Goal: Task Accomplishment & Management: Manage account settings

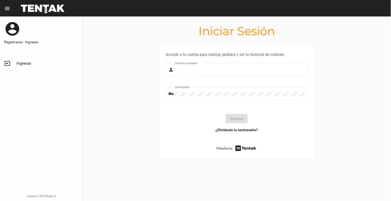
type input "[EMAIL_ADDRESS][DOMAIN_NAME]"
click at [28, 59] on link "input Ingresar" at bounding box center [41, 63] width 82 height 12
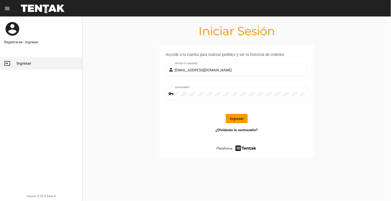
click at [235, 117] on button "Ingresar" at bounding box center [237, 118] width 22 height 9
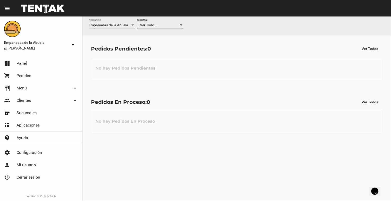
click at [170, 24] on div "-- Ver Todo --" at bounding box center [158, 25] width 42 height 4
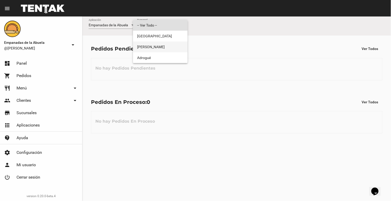
click at [168, 47] on span "[PERSON_NAME]" at bounding box center [160, 47] width 46 height 11
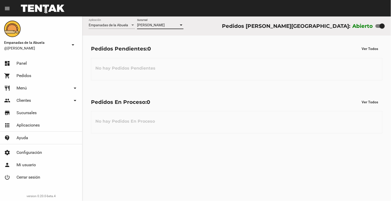
click at [27, 86] on link "restaurant Menú arrow_drop_down" at bounding box center [41, 88] width 82 height 12
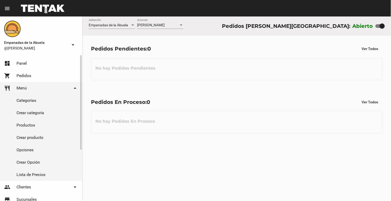
click at [33, 132] on link "Crear producto" at bounding box center [41, 137] width 82 height 12
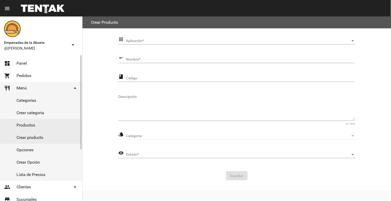
click at [26, 124] on link "Productos" at bounding box center [41, 125] width 82 height 12
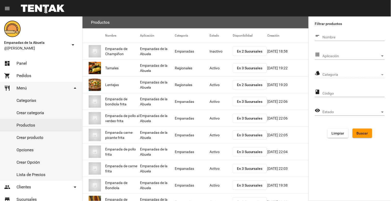
click at [371, 51] on div "Aplicación Aplicación" at bounding box center [354, 55] width 62 height 10
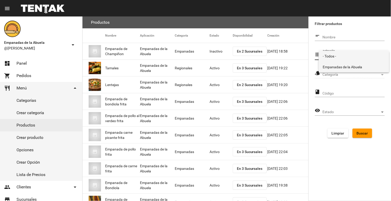
click at [362, 65] on span "Empanadas de la Abuela" at bounding box center [354, 67] width 62 height 11
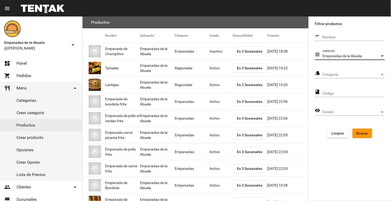
click at [363, 75] on span "Categoría" at bounding box center [351, 75] width 57 height 4
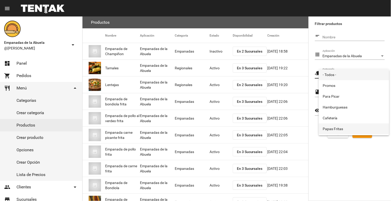
scroll to position [86, 0]
click at [343, 127] on span "Empanadas" at bounding box center [354, 130] width 62 height 11
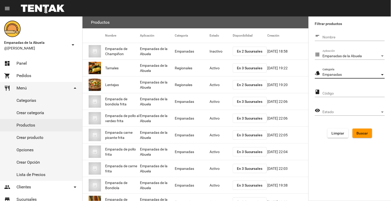
click at [367, 133] on span "Buscar" at bounding box center [362, 133] width 11 height 4
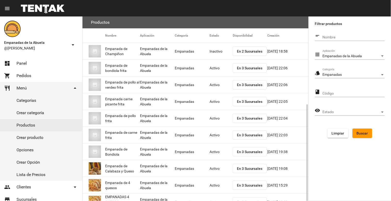
scroll to position [49, 0]
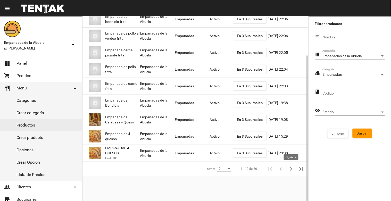
click at [291, 168] on icon "Siguiente" at bounding box center [290, 168] width 7 height 7
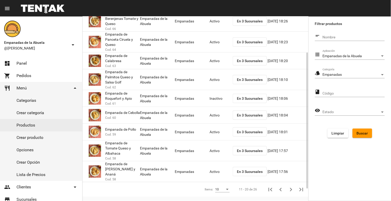
click at [212, 98] on mat-cell "Inactivo" at bounding box center [221, 98] width 23 height 16
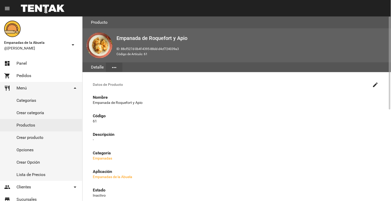
click at [373, 84] on mat-icon "create" at bounding box center [375, 85] width 6 height 6
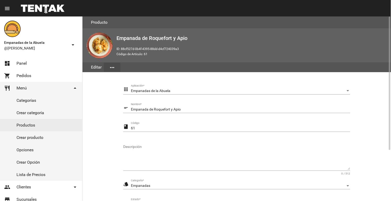
scroll to position [70, 0]
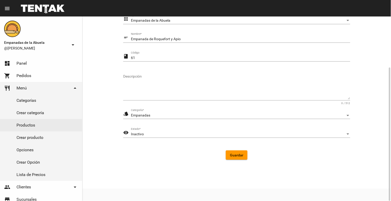
click at [195, 128] on div "Inactivo Estado *" at bounding box center [240, 133] width 219 height 10
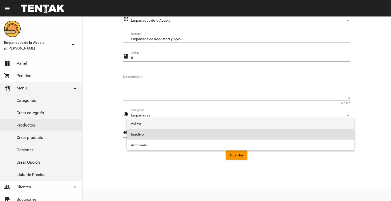
click at [172, 123] on span "Activo" at bounding box center [241, 123] width 220 height 11
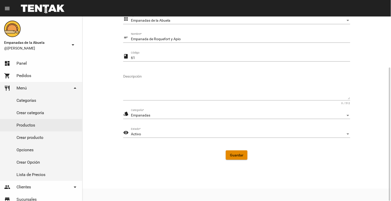
click at [237, 153] on span "Guardar" at bounding box center [236, 155] width 13 height 4
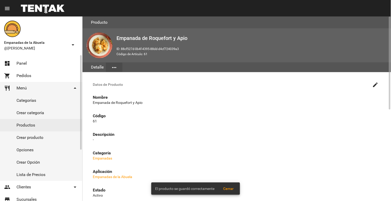
click at [27, 124] on link "Productos" at bounding box center [41, 125] width 82 height 12
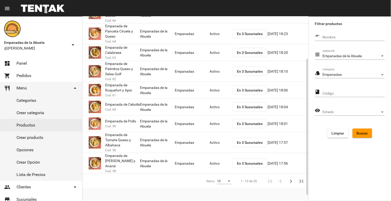
scroll to position [65, 0]
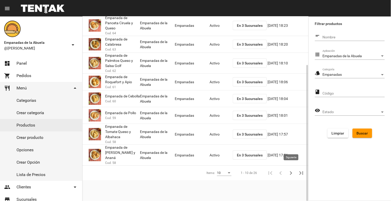
click at [291, 171] on icon "Siguiente" at bounding box center [291, 173] width 2 height 4
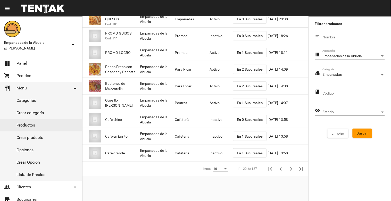
click at [365, 130] on button "Buscar" at bounding box center [363, 133] width 20 height 9
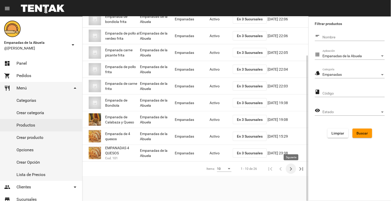
click at [292, 168] on icon "Siguiente" at bounding box center [290, 168] width 7 height 7
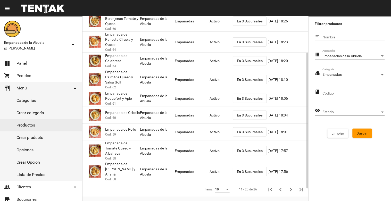
click at [292, 168] on mat-cell "[DATE] 17:56" at bounding box center [288, 171] width 41 height 16
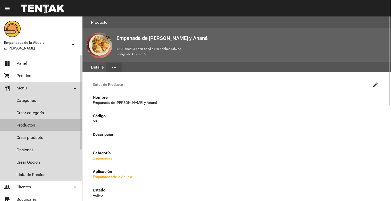
click at [23, 122] on link "Productos" at bounding box center [41, 125] width 82 height 12
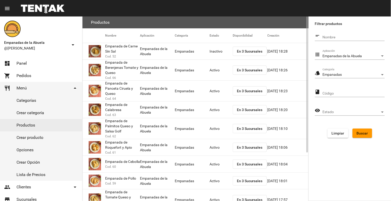
scroll to position [65, 0]
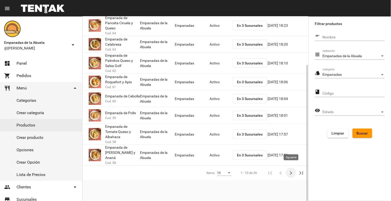
click at [289, 170] on icon "Siguiente" at bounding box center [290, 173] width 7 height 7
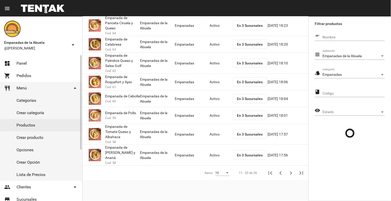
click at [15, 63] on link "dashboard Panel" at bounding box center [41, 63] width 82 height 12
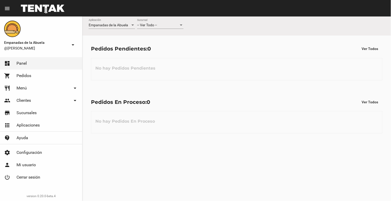
click at [153, 25] on span "-- Ver Todo --" at bounding box center [147, 25] width 20 height 4
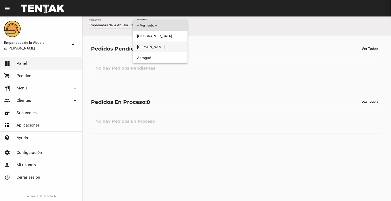
click at [155, 43] on span "[PERSON_NAME]" at bounding box center [160, 47] width 46 height 11
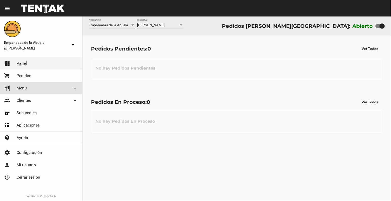
click at [33, 90] on link "restaurant Menú arrow_drop_down" at bounding box center [41, 88] width 82 height 12
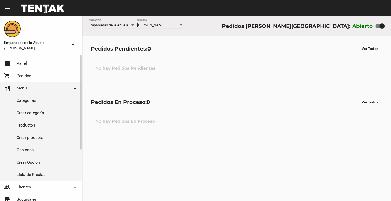
click at [28, 127] on link "Productos" at bounding box center [41, 125] width 82 height 12
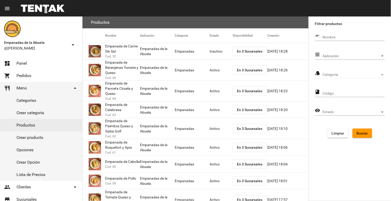
click at [350, 53] on div "Aplicación Aplicación" at bounding box center [354, 55] width 62 height 10
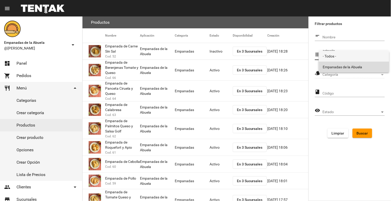
click at [342, 62] on span "Empanadas de la Abuela" at bounding box center [354, 67] width 62 height 11
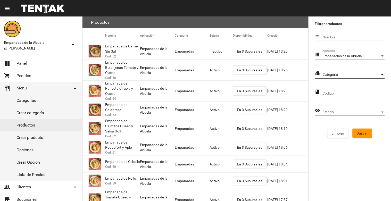
click at [346, 74] on span "Categoría" at bounding box center [351, 75] width 57 height 4
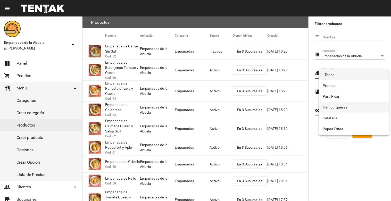
scroll to position [86, 0]
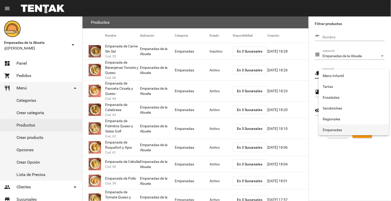
click at [337, 126] on span "Empanadas" at bounding box center [354, 130] width 62 height 11
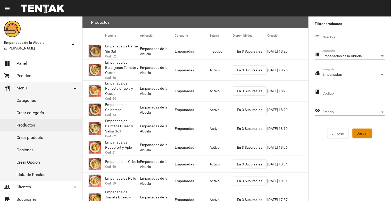
click at [369, 133] on button "Buscar" at bounding box center [363, 133] width 20 height 9
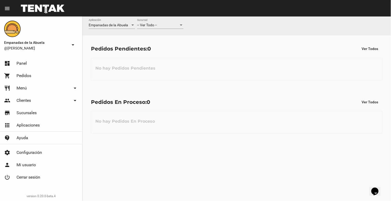
click at [164, 25] on div "-- Ver Todo --" at bounding box center [158, 25] width 42 height 4
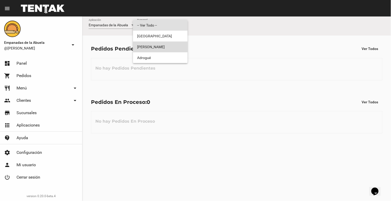
click at [161, 42] on span "[PERSON_NAME]" at bounding box center [160, 47] width 46 height 11
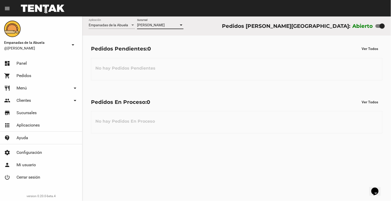
click at [44, 88] on link "restaurant Menú arrow_drop_down" at bounding box center [41, 88] width 82 height 12
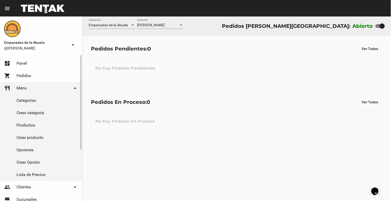
click at [32, 122] on link "Productos" at bounding box center [41, 125] width 82 height 12
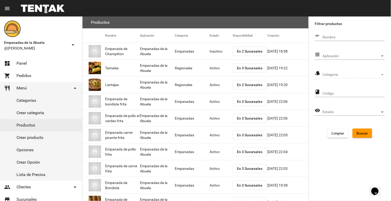
click at [382, 57] on div "Aplicación" at bounding box center [382, 56] width 5 height 4
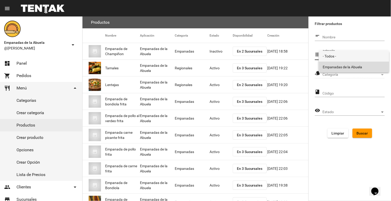
click at [367, 67] on span "Empanadas de la Abuela" at bounding box center [354, 67] width 62 height 11
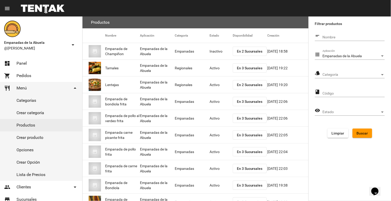
click at [369, 71] on div "Categoría Categoría" at bounding box center [354, 73] width 62 height 10
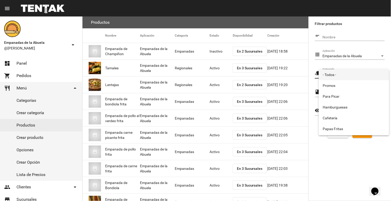
scroll to position [86, 0]
click at [350, 125] on span "Empanadas" at bounding box center [354, 130] width 62 height 11
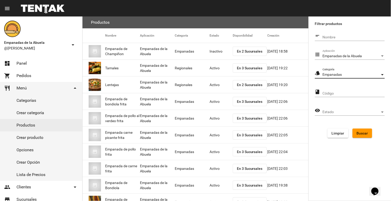
click at [364, 132] on span "Buscar" at bounding box center [362, 133] width 11 height 4
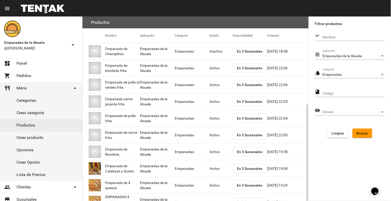
scroll to position [49, 0]
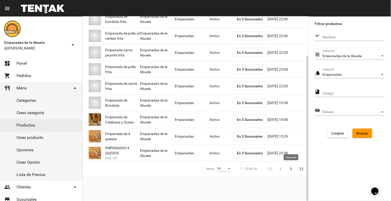
click at [290, 170] on icon "Siguiente" at bounding box center [290, 168] width 7 height 7
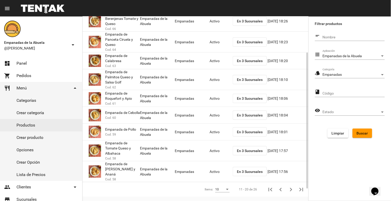
click at [290, 170] on mat-cell "[DATE] 17:56" at bounding box center [288, 171] width 41 height 16
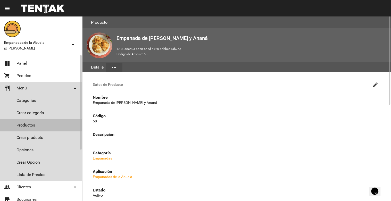
click at [27, 123] on link "Productos" at bounding box center [41, 125] width 82 height 12
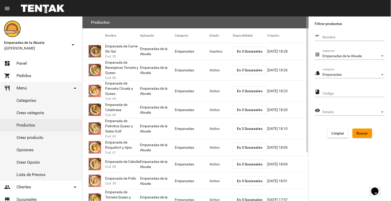
scroll to position [65, 0]
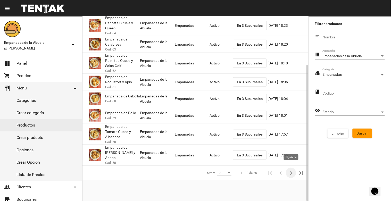
click at [290, 170] on icon "Siguiente" at bounding box center [290, 173] width 7 height 7
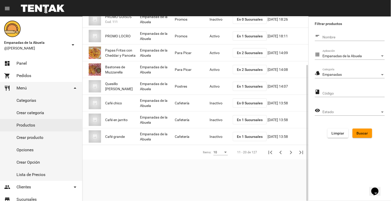
scroll to position [49, 0]
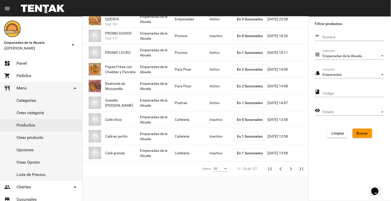
click at [361, 132] on span "Buscar" at bounding box center [362, 133] width 11 height 4
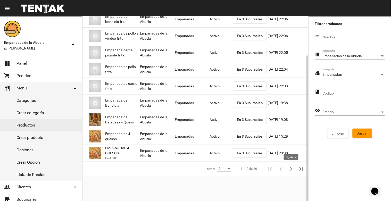
click at [289, 170] on icon "Siguiente" at bounding box center [290, 168] width 7 height 7
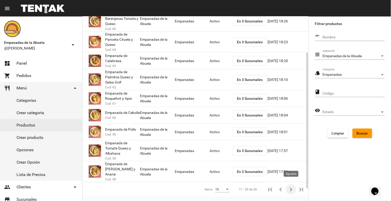
click at [291, 188] on icon "Siguiente" at bounding box center [291, 190] width 2 height 4
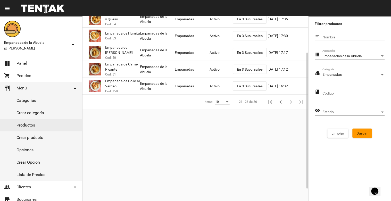
scroll to position [0, 0]
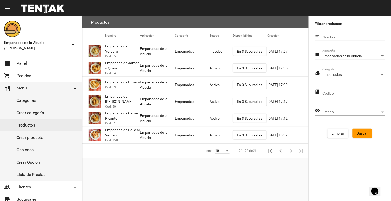
click at [220, 52] on mat-cell "Inactivo" at bounding box center [221, 51] width 23 height 16
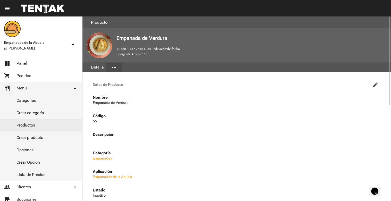
click at [371, 86] on h3 "Datos de Producto create" at bounding box center [237, 84] width 296 height 12
click at [374, 82] on mat-icon "create" at bounding box center [375, 85] width 6 height 6
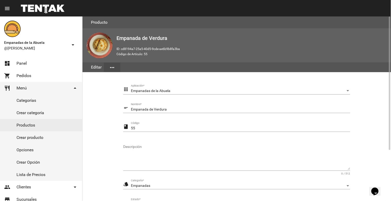
scroll to position [70, 0]
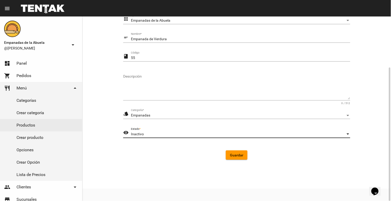
click at [177, 135] on div "Inactivo" at bounding box center [238, 134] width 215 height 4
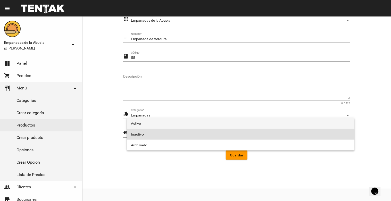
click at [174, 127] on span "Activo" at bounding box center [241, 123] width 220 height 11
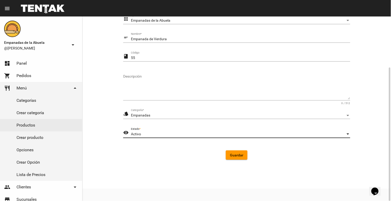
click at [236, 156] on span "Guardar" at bounding box center [236, 155] width 13 height 4
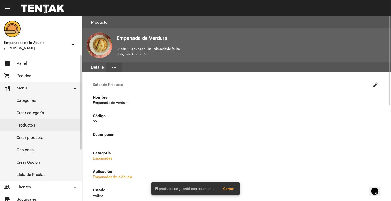
click at [26, 122] on link "Productos" at bounding box center [41, 125] width 82 height 12
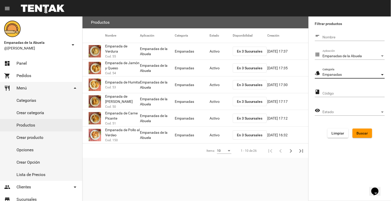
click at [377, 75] on div "Empanadas" at bounding box center [351, 75] width 57 height 4
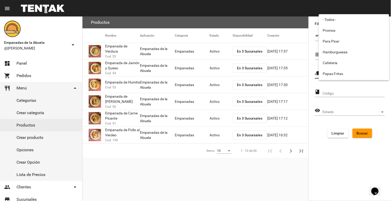
scroll to position [86, 0]
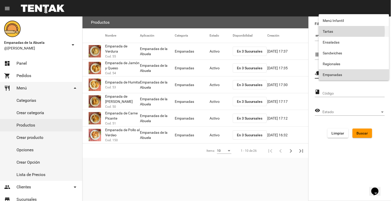
click at [336, 31] on span "Tartas" at bounding box center [354, 31] width 62 height 11
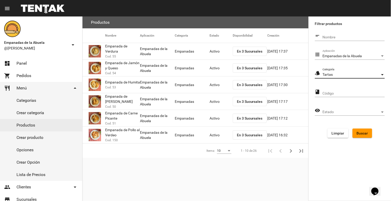
click at [362, 135] on button "Buscar" at bounding box center [363, 133] width 20 height 9
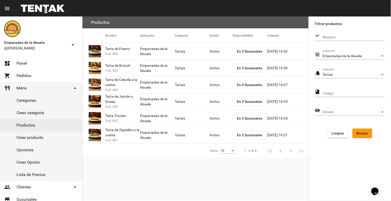
click at [244, 51] on span "En 2 Sucursales" at bounding box center [250, 51] width 26 height 4
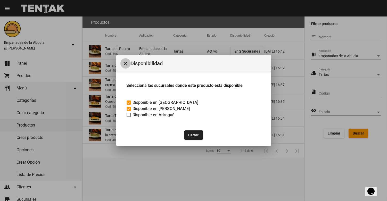
click at [127, 63] on mat-icon "close" at bounding box center [125, 64] width 6 height 6
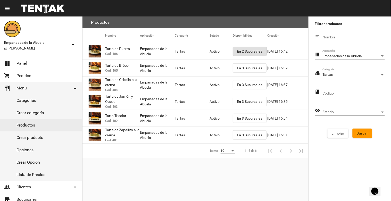
click at [246, 68] on span "En 3 Sucursales" at bounding box center [250, 68] width 26 height 4
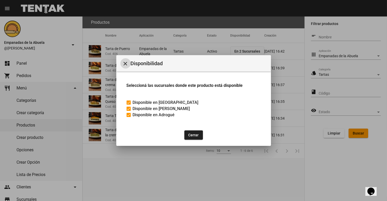
click at [157, 110] on span "Disponible en [PERSON_NAME]" at bounding box center [161, 109] width 57 height 6
click at [129, 111] on input "Disponible en [PERSON_NAME]" at bounding box center [128, 111] width 0 height 0
checkbox input "false"
click at [126, 63] on mat-icon "close" at bounding box center [125, 64] width 6 height 6
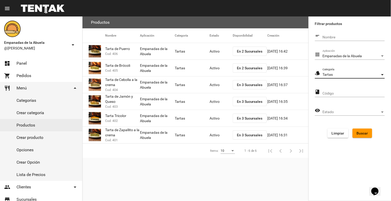
click at [371, 74] on div "Tartas" at bounding box center [351, 75] width 57 height 4
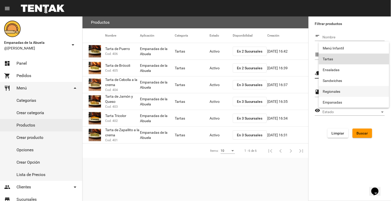
click at [350, 91] on span "Regionales" at bounding box center [354, 91] width 62 height 11
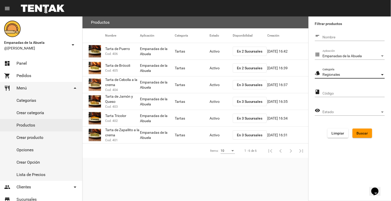
click at [366, 137] on button "Buscar" at bounding box center [363, 133] width 20 height 9
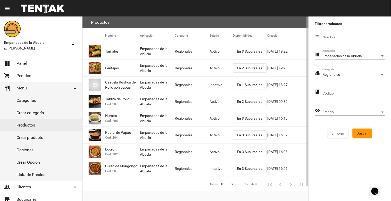
click at [252, 68] on span "En 2 Sucursales" at bounding box center [250, 68] width 26 height 4
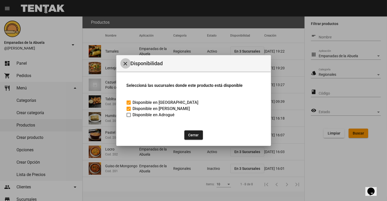
click at [127, 61] on mat-icon "close" at bounding box center [125, 64] width 6 height 6
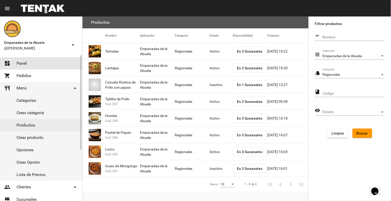
click at [34, 63] on link "dashboard Panel" at bounding box center [41, 63] width 82 height 12
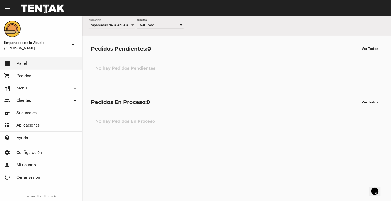
click at [164, 24] on div "-- Ver Todo --" at bounding box center [158, 25] width 42 height 4
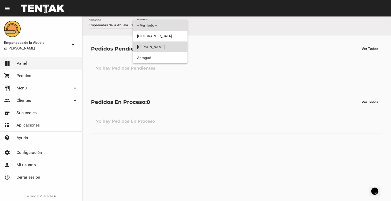
click at [157, 46] on span "[PERSON_NAME]" at bounding box center [160, 47] width 46 height 11
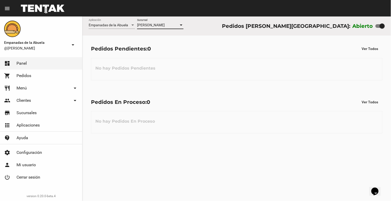
click at [154, 24] on span "[PERSON_NAME]" at bounding box center [151, 25] width 28 height 4
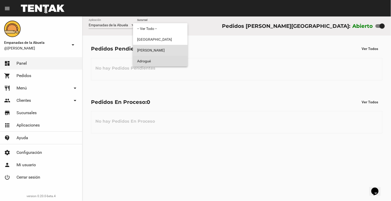
click at [156, 57] on span "Adrogué" at bounding box center [160, 61] width 46 height 11
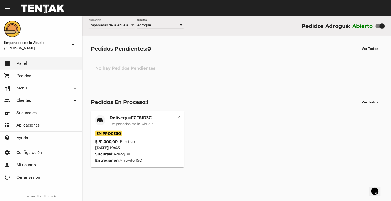
click at [165, 22] on div "Adrogué Sucursal" at bounding box center [160, 24] width 46 height 10
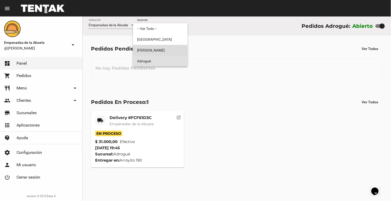
click at [169, 46] on span "[PERSON_NAME]" at bounding box center [160, 50] width 46 height 11
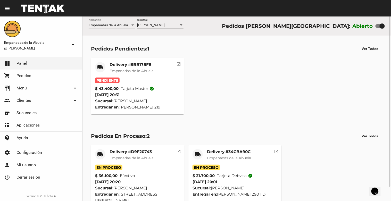
click at [132, 72] on span "Empanadas de la Abuela" at bounding box center [132, 71] width 44 height 5
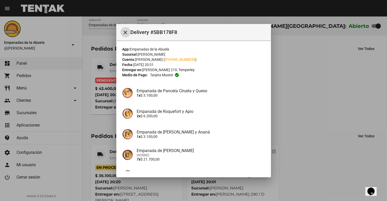
scroll to position [77, 0]
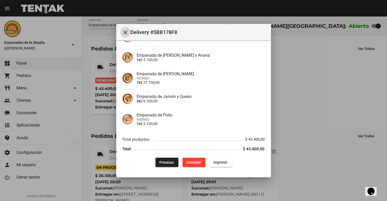
click at [164, 158] on button "Procesar" at bounding box center [166, 162] width 23 height 9
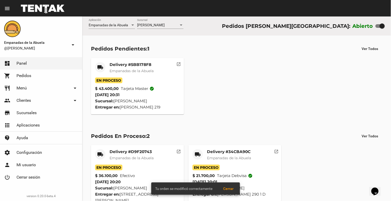
click at [128, 69] on span "Empanadas de la Abuela" at bounding box center [132, 71] width 44 height 5
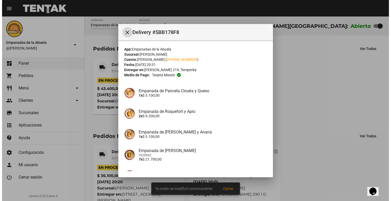
scroll to position [77, 0]
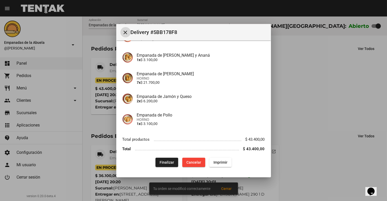
click at [220, 161] on span "Imprimir" at bounding box center [220, 162] width 14 height 4
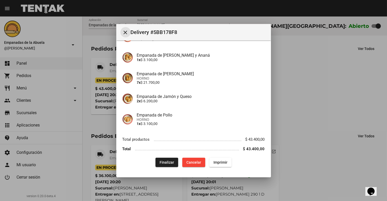
click at [121, 31] on button "close" at bounding box center [125, 32] width 10 height 10
